Goal: Use online tool/utility: Utilize a website feature to perform a specific function

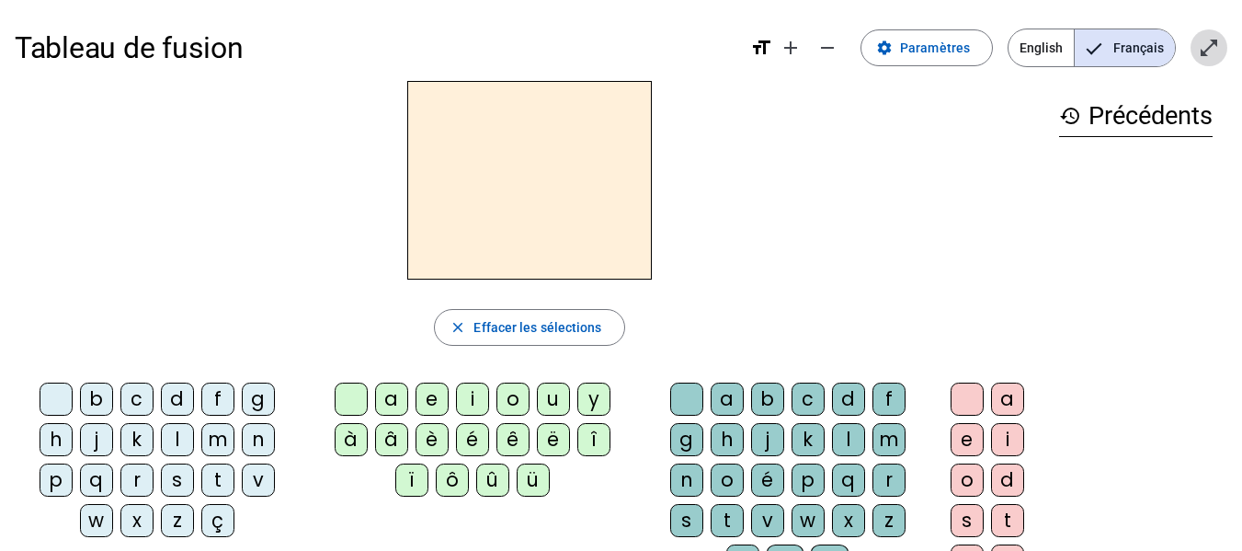
click at [1198, 48] on mat-icon "open_in_full" at bounding box center [1209, 48] width 22 height 22
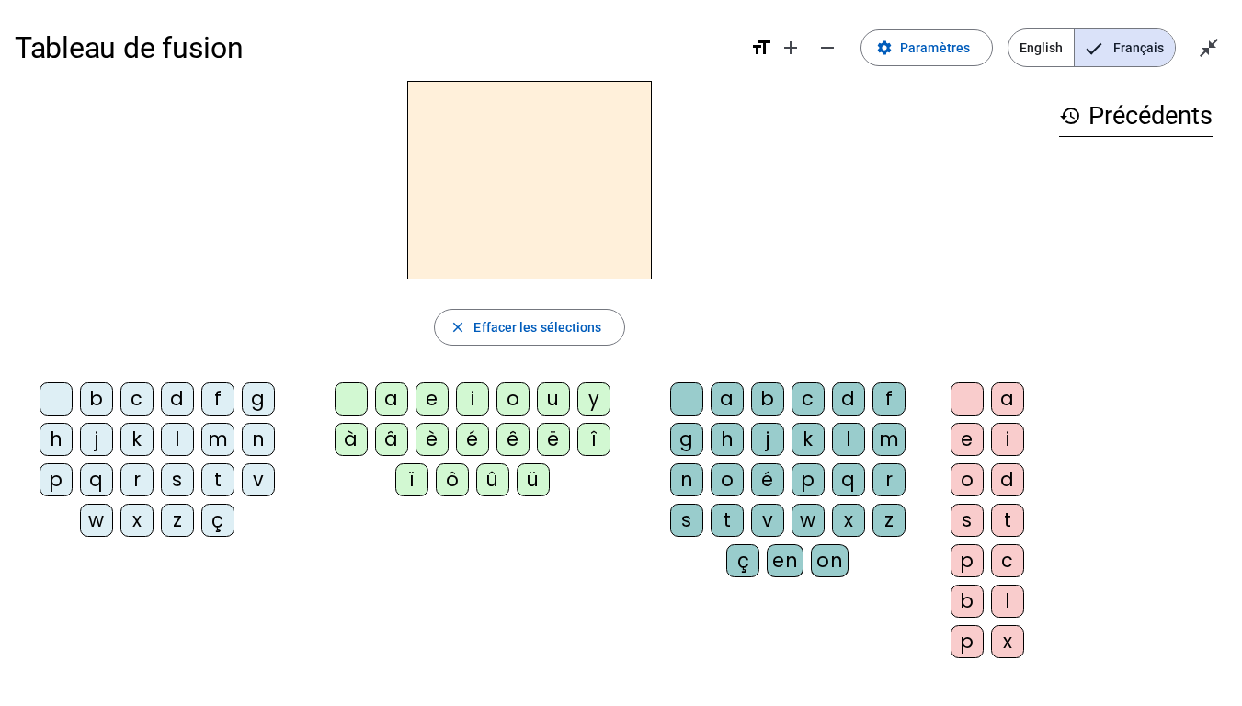
click at [390, 399] on div "a" at bounding box center [391, 398] width 33 height 33
click at [221, 445] on div "m" at bounding box center [217, 439] width 33 height 33
click at [181, 440] on div "l" at bounding box center [177, 439] width 33 height 33
click at [177, 479] on div "s" at bounding box center [177, 479] width 33 height 33
click at [218, 482] on div "t" at bounding box center [217, 479] width 33 height 33
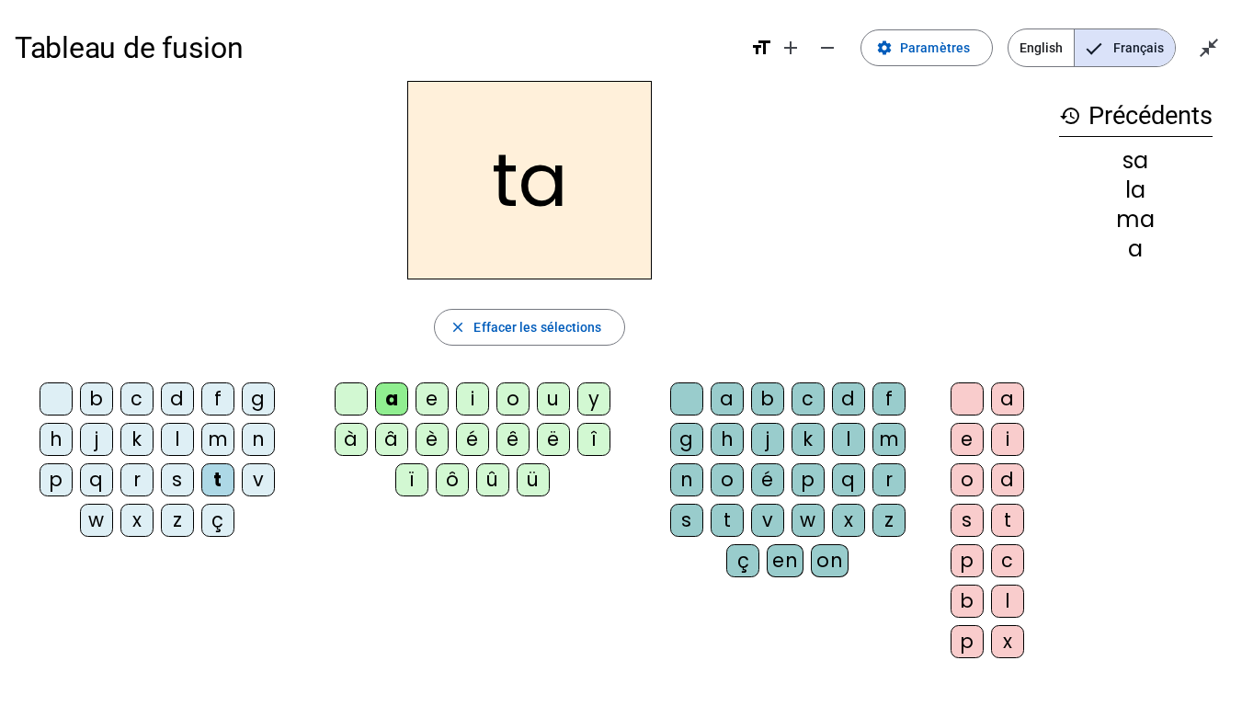
click at [177, 398] on div "d" at bounding box center [177, 398] width 33 height 33
click at [95, 396] on div "b" at bounding box center [96, 398] width 33 height 33
click at [140, 439] on div "k" at bounding box center [136, 439] width 33 height 33
